Goal: Task Accomplishment & Management: Manage account settings

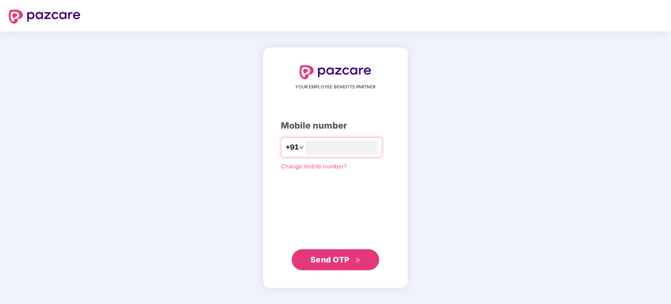
type input "**********"
click at [339, 265] on span "Send OTP" at bounding box center [336, 260] width 50 height 12
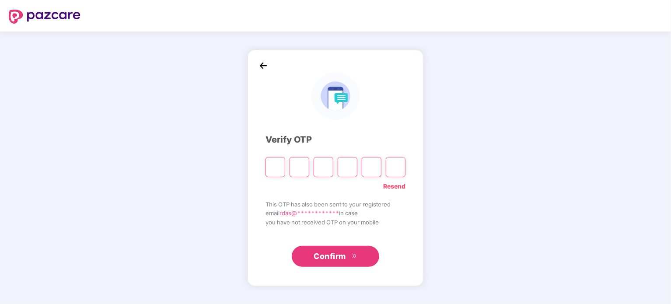
type input "*"
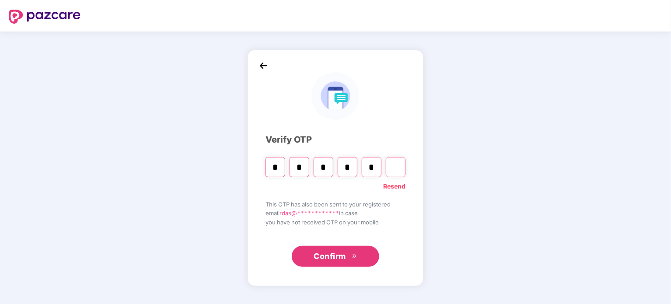
type input "*"
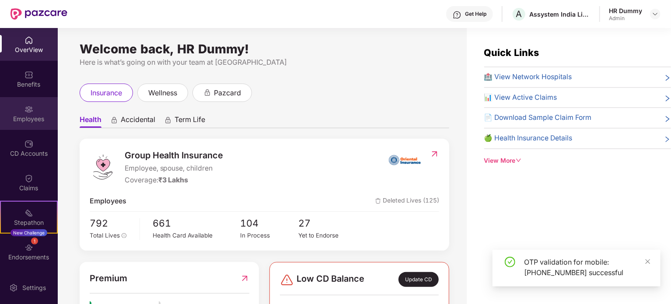
click at [28, 117] on div "Employees" at bounding box center [29, 119] width 58 height 9
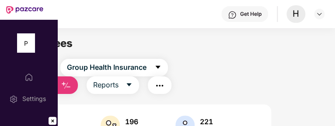
click at [185, 15] on div "Get Help H" at bounding box center [173, 14] width 304 height 28
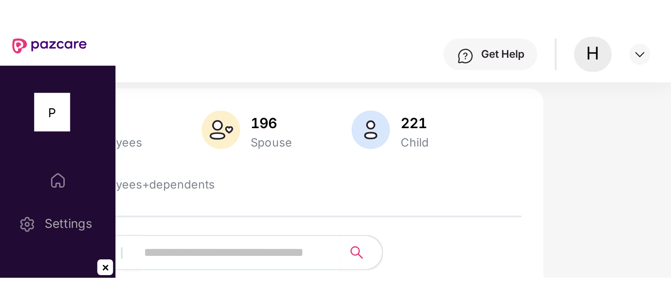
scroll to position [131, 0]
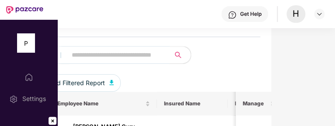
click at [113, 56] on input "text" at bounding box center [115, 54] width 86 height 13
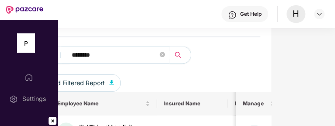
click at [178, 56] on icon "search" at bounding box center [178, 55] width 6 height 6
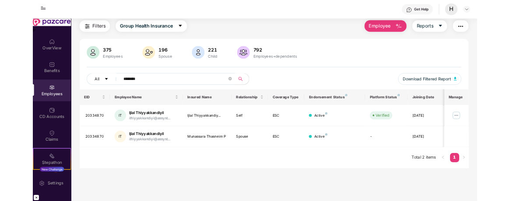
scroll to position [28, 0]
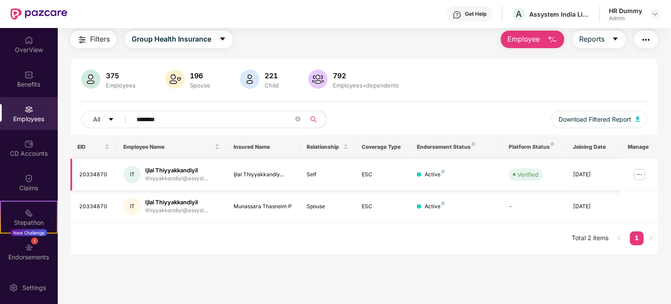
type input "********"
click at [640, 174] on img at bounding box center [639, 175] width 14 height 14
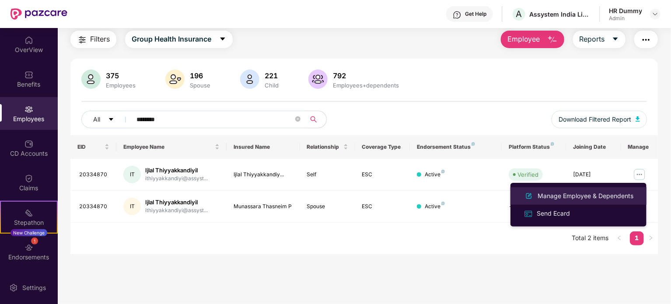
click at [559, 197] on div "Manage Employee & Dependents" at bounding box center [585, 196] width 99 height 10
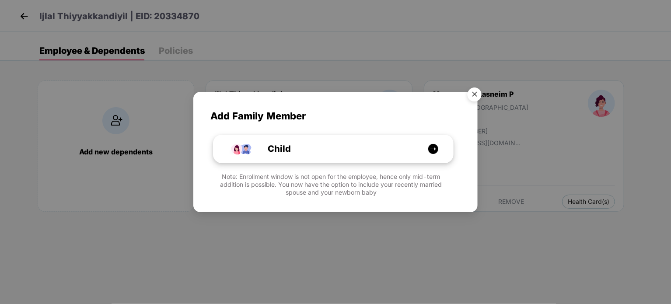
click at [433, 150] on img at bounding box center [433, 148] width 11 height 11
